Goal: Task Accomplishment & Management: Manage account settings

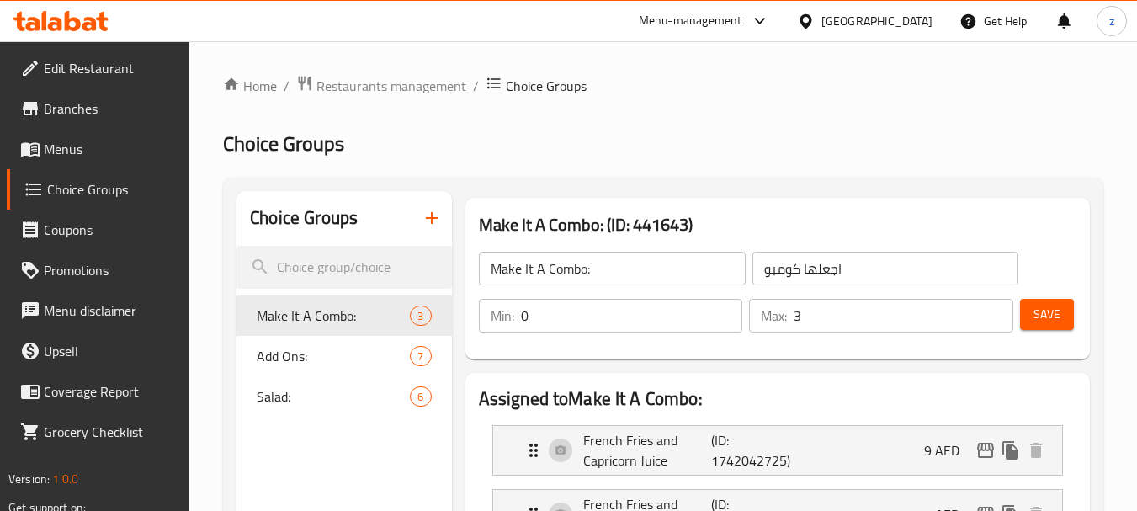
click at [844, 9] on div "[GEOGRAPHIC_DATA]" at bounding box center [864, 21] width 162 height 40
click at [847, 15] on div "[GEOGRAPHIC_DATA]" at bounding box center [876, 21] width 111 height 19
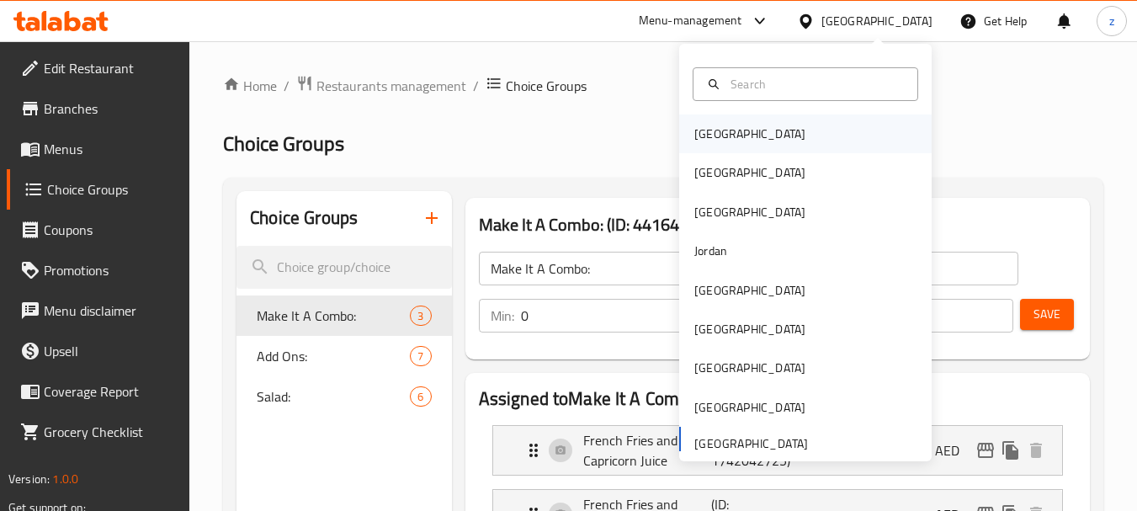
click at [732, 148] on div "Bahrain" at bounding box center [750, 133] width 138 height 39
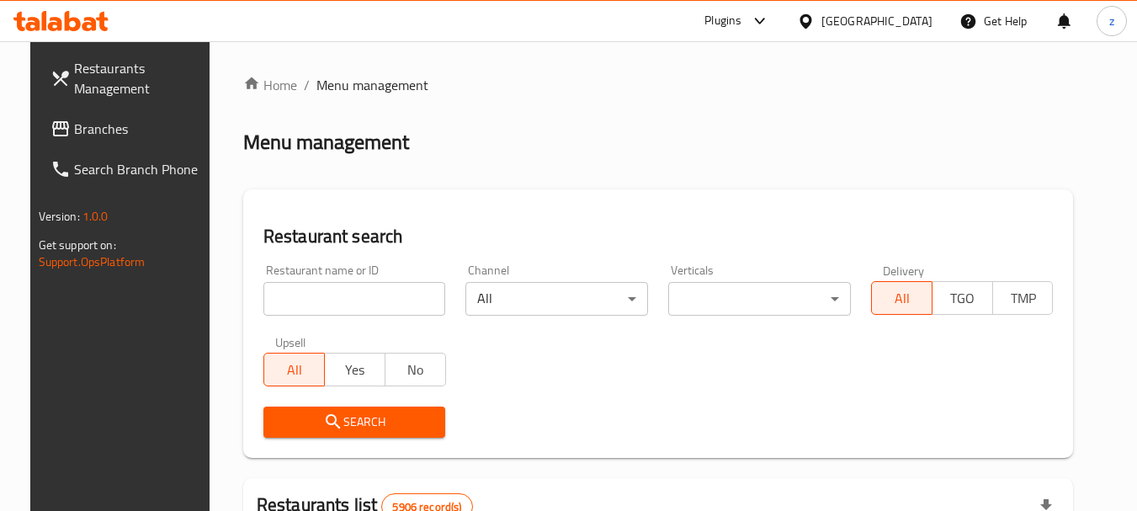
click at [895, 21] on div "Bahrain" at bounding box center [876, 21] width 111 height 19
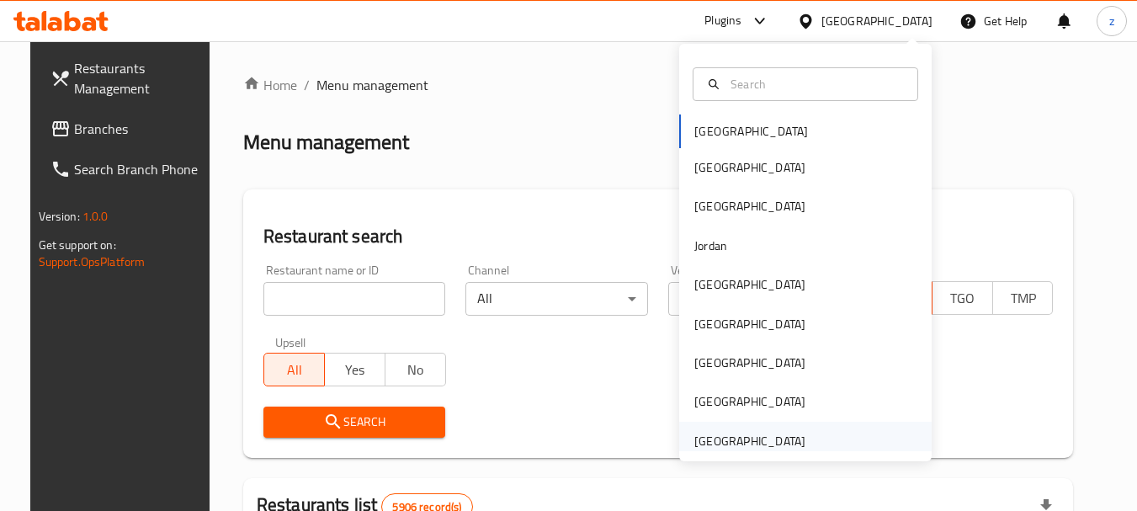
click at [764, 427] on div "[GEOGRAPHIC_DATA]" at bounding box center [750, 441] width 138 height 39
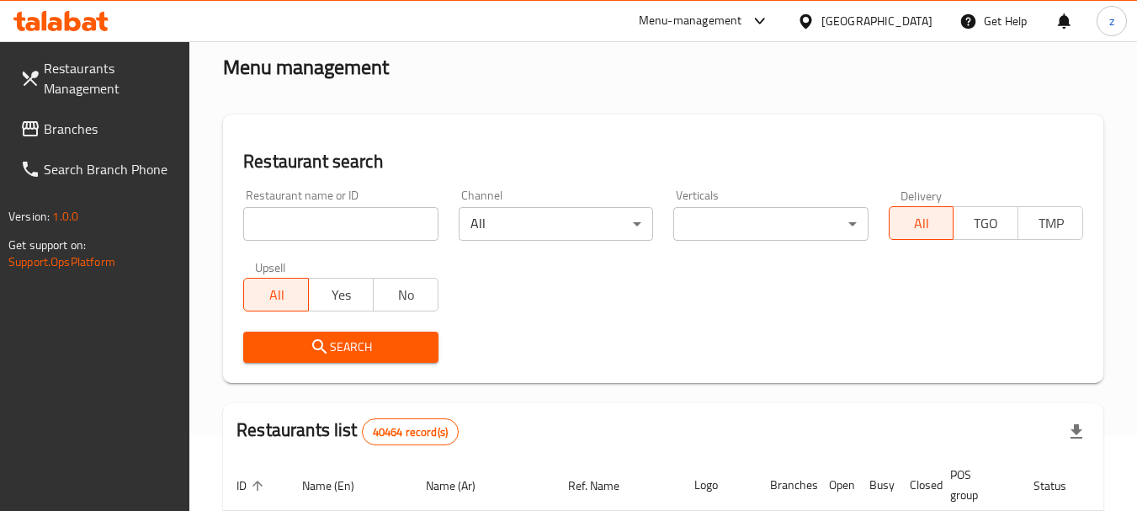
scroll to position [84, 0]
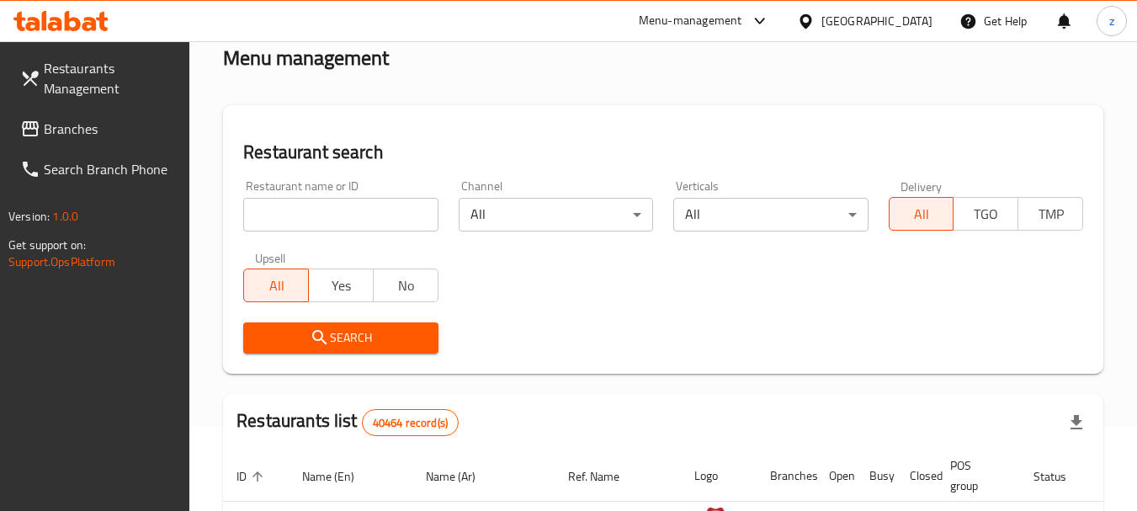
click at [90, 127] on span "Branches" at bounding box center [110, 129] width 133 height 20
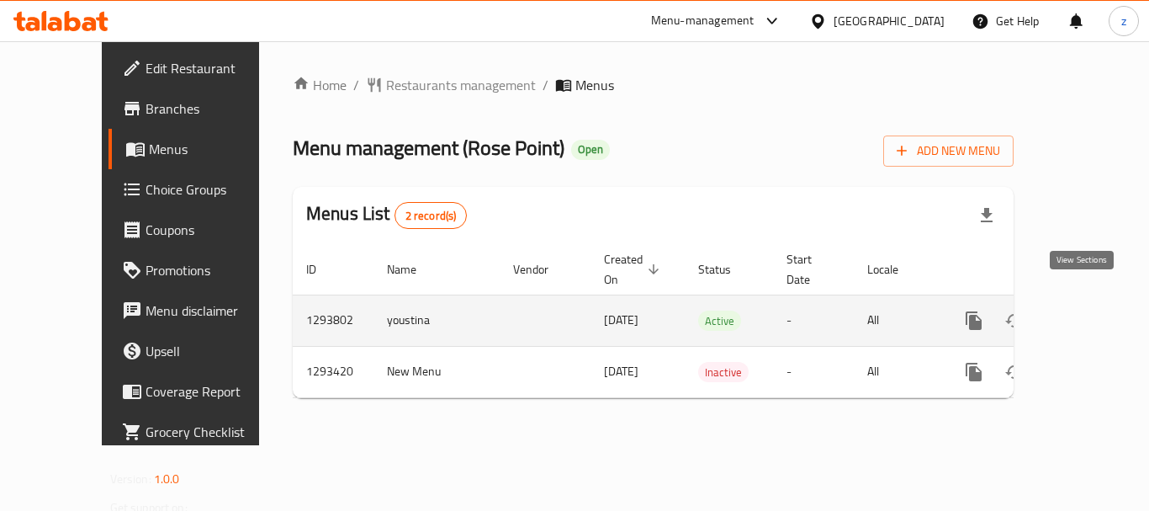
click at [1088, 313] on icon "enhanced table" at bounding box center [1095, 320] width 15 height 15
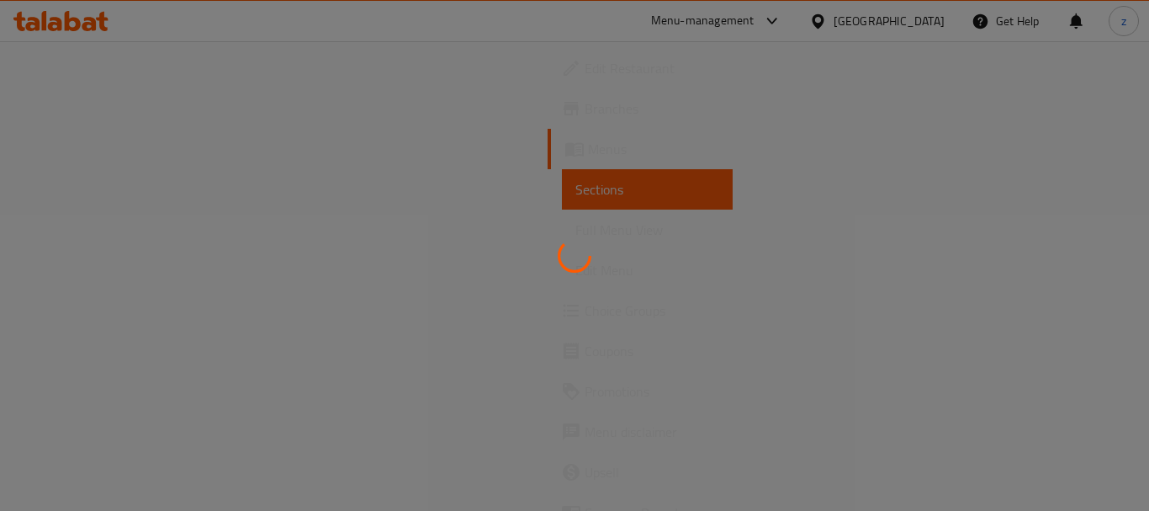
click at [111, 310] on div at bounding box center [574, 255] width 1149 height 511
click at [92, 310] on div at bounding box center [574, 255] width 1149 height 511
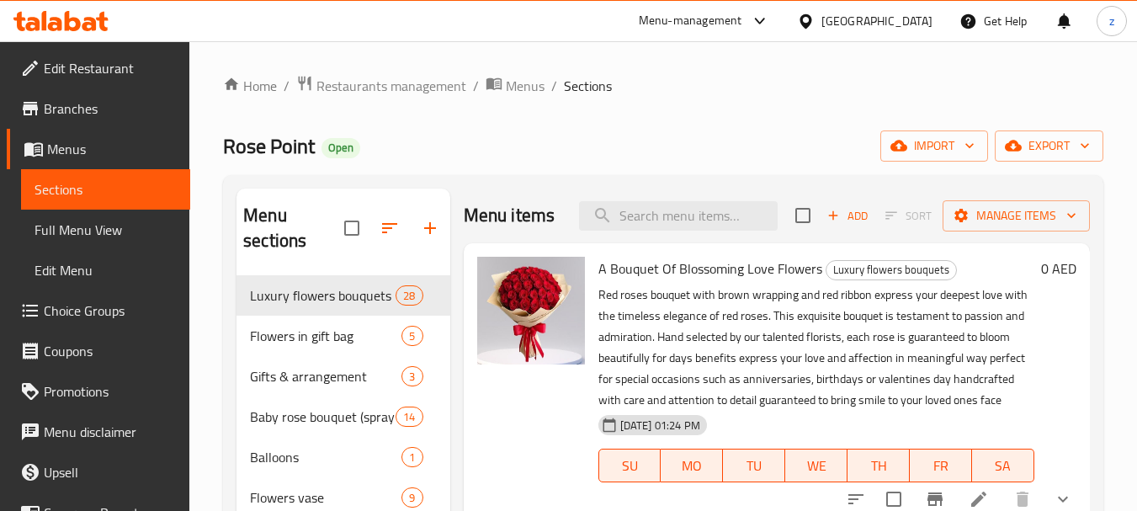
click at [89, 316] on span "Choice Groups" at bounding box center [110, 310] width 133 height 20
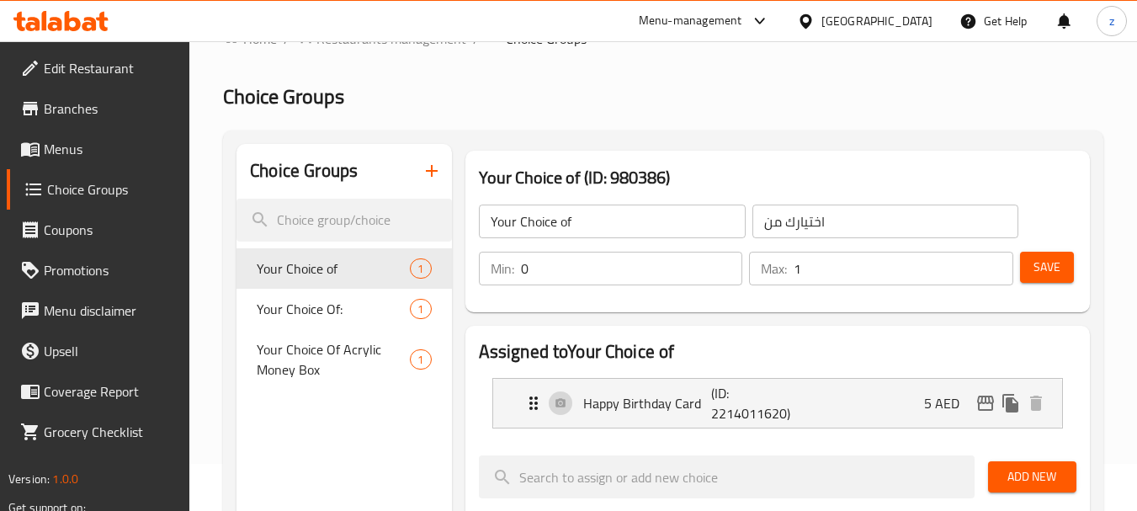
scroll to position [84, 0]
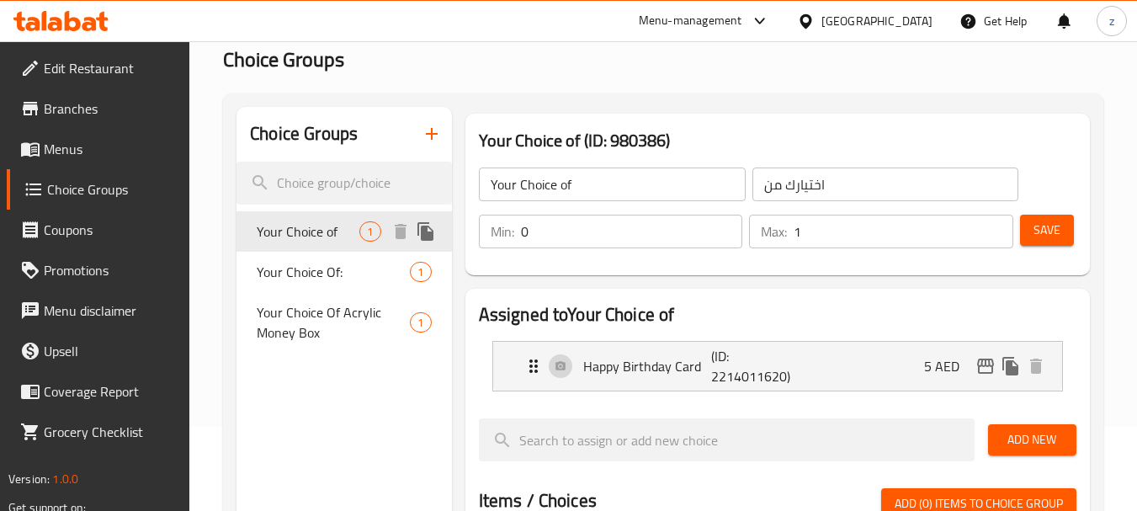
click at [291, 233] on span "Your Choice of" at bounding box center [308, 231] width 103 height 20
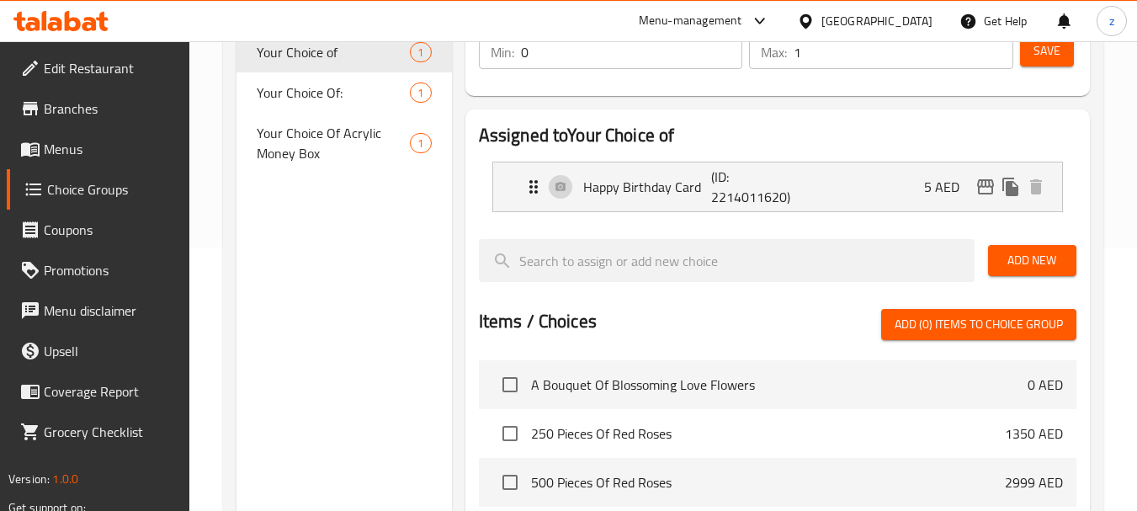
scroll to position [177, 0]
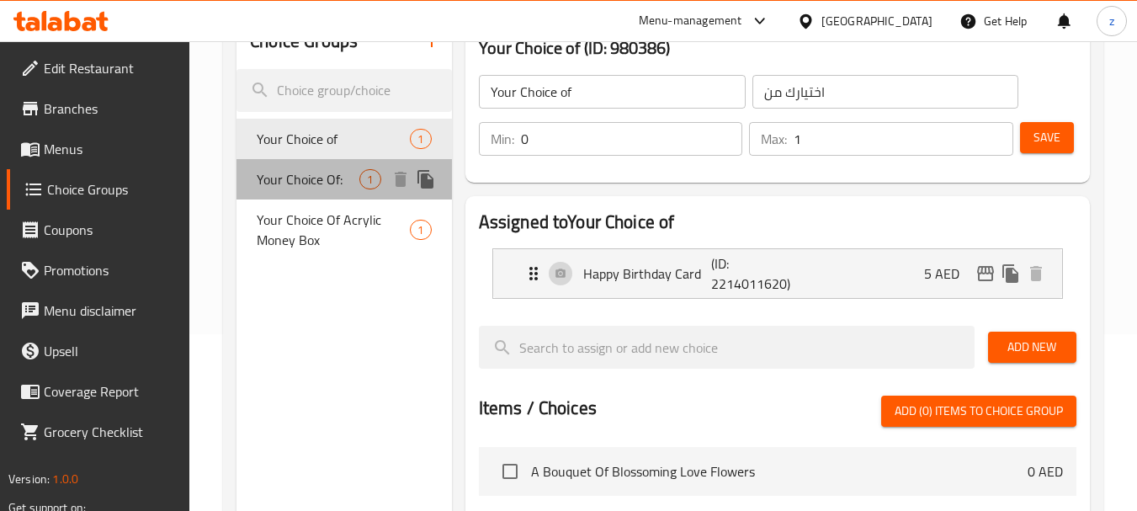
click at [294, 178] on span "Your Choice Of:" at bounding box center [308, 179] width 103 height 20
type input "Your Choice Of:"
type input "إختيارك من:"
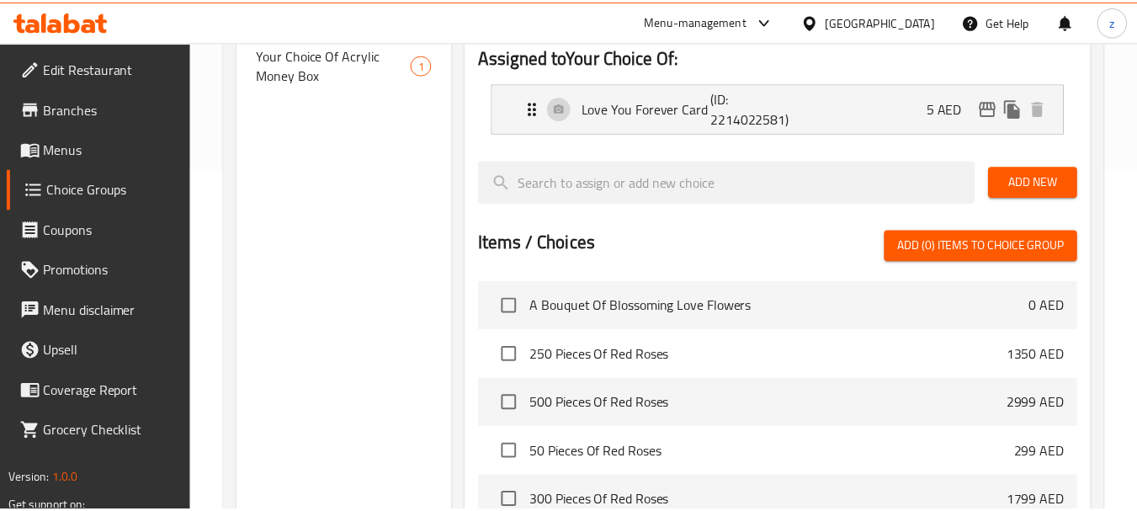
scroll to position [597, 0]
